Goal: Book appointment/travel/reservation

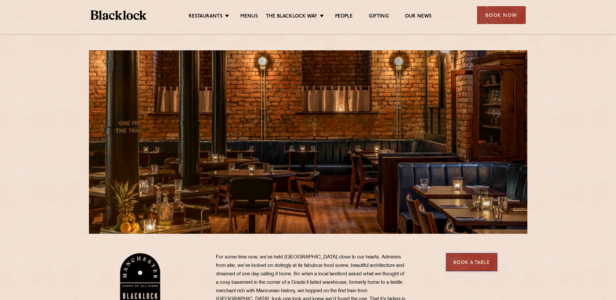
click at [470, 258] on link "Book a Table" at bounding box center [471, 262] width 51 height 18
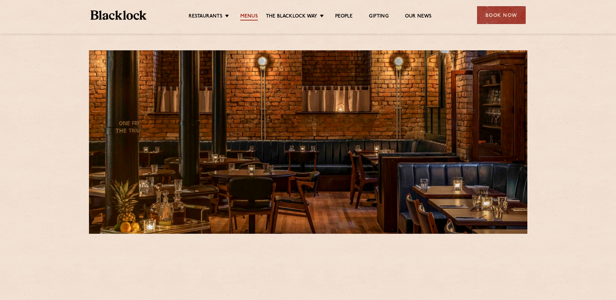
click at [254, 15] on link "Menus" at bounding box center [249, 16] width 18 height 7
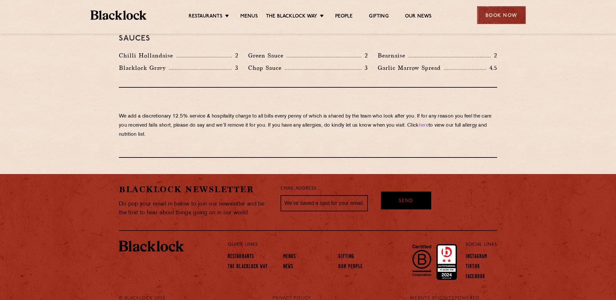
scroll to position [1101, 0]
